Goal: Subscribe to service/newsletter

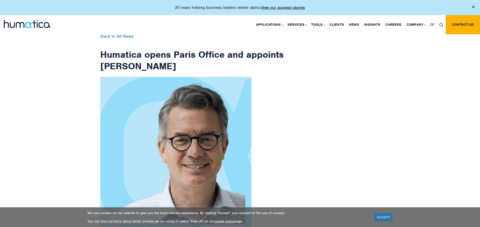
scroll to position [804, 0]
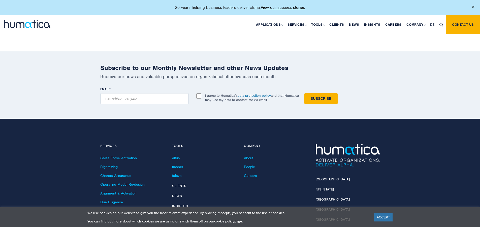
checkbox input "true"
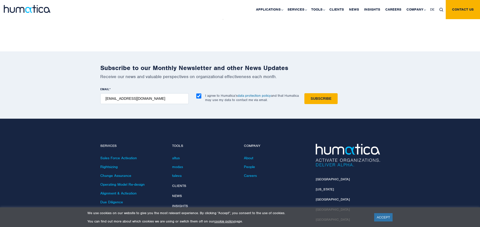
type input "[EMAIL_ADDRESS][DOMAIN_NAME]"
click at [305, 93] on input "Subscribe" at bounding box center [321, 98] width 33 height 11
